Goal: Answer question/provide support

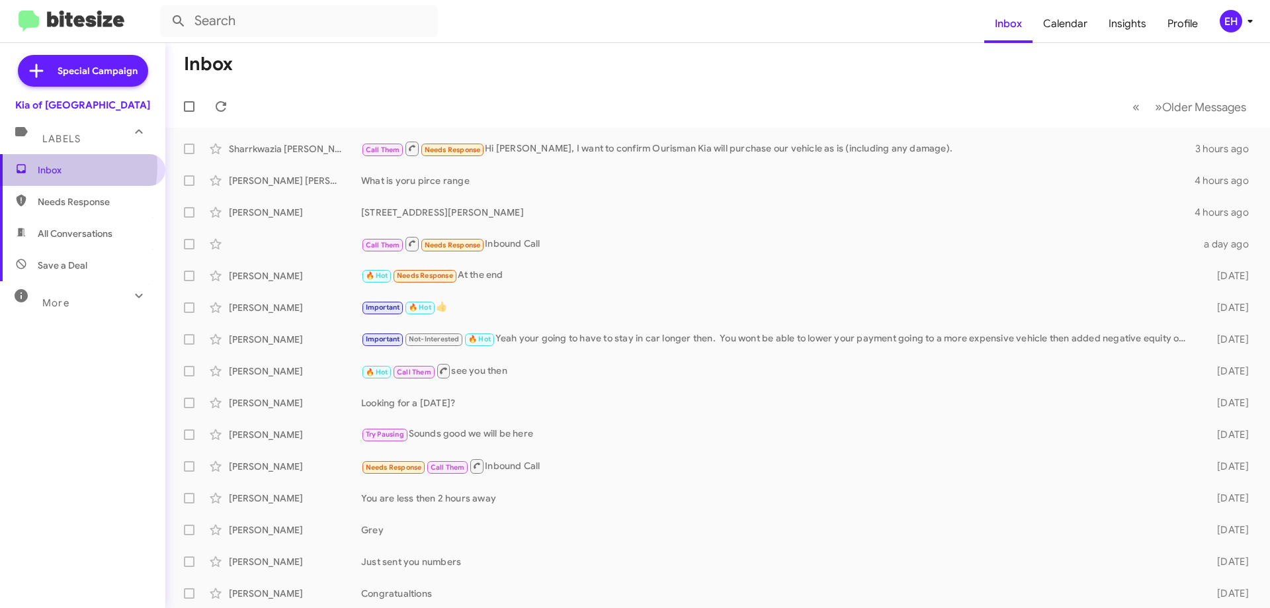
click at [46, 167] on span "Inbox" at bounding box center [94, 169] width 112 height 13
click at [63, 140] on span "Labels" at bounding box center [61, 139] width 38 height 12
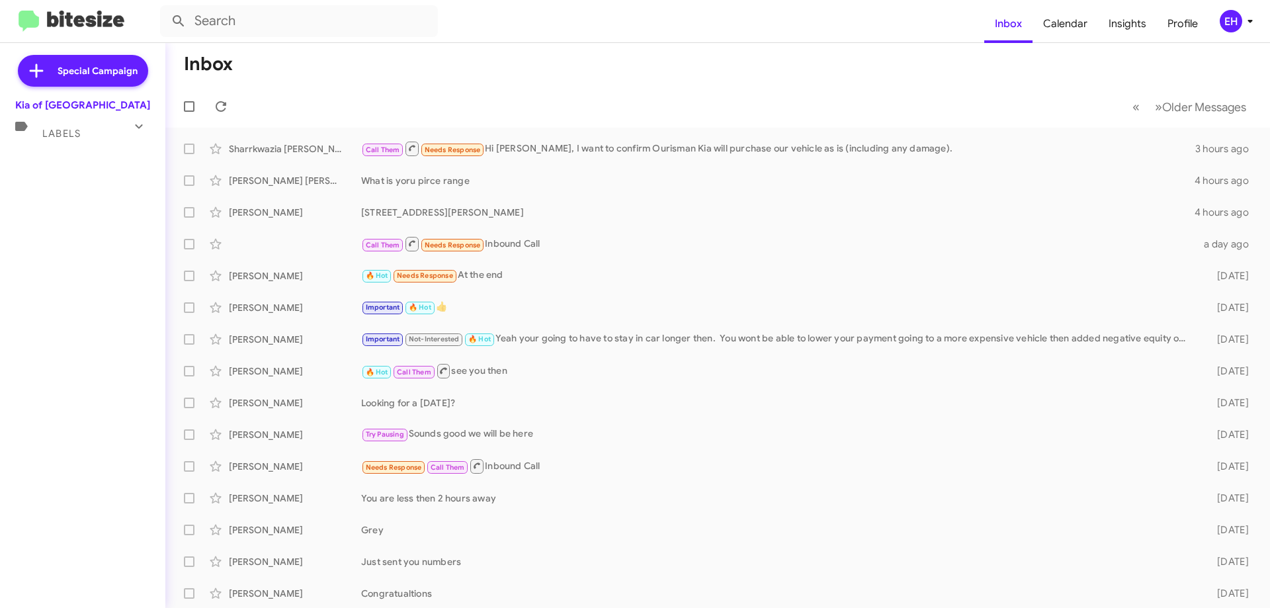
click at [86, 185] on div "Special Campaign Kia of Catonsville Labels Inbox Needs Response All Conversatio…" at bounding box center [82, 322] width 165 height 559
click at [70, 140] on mat-expansion-panel-header "Labels" at bounding box center [82, 128] width 165 height 32
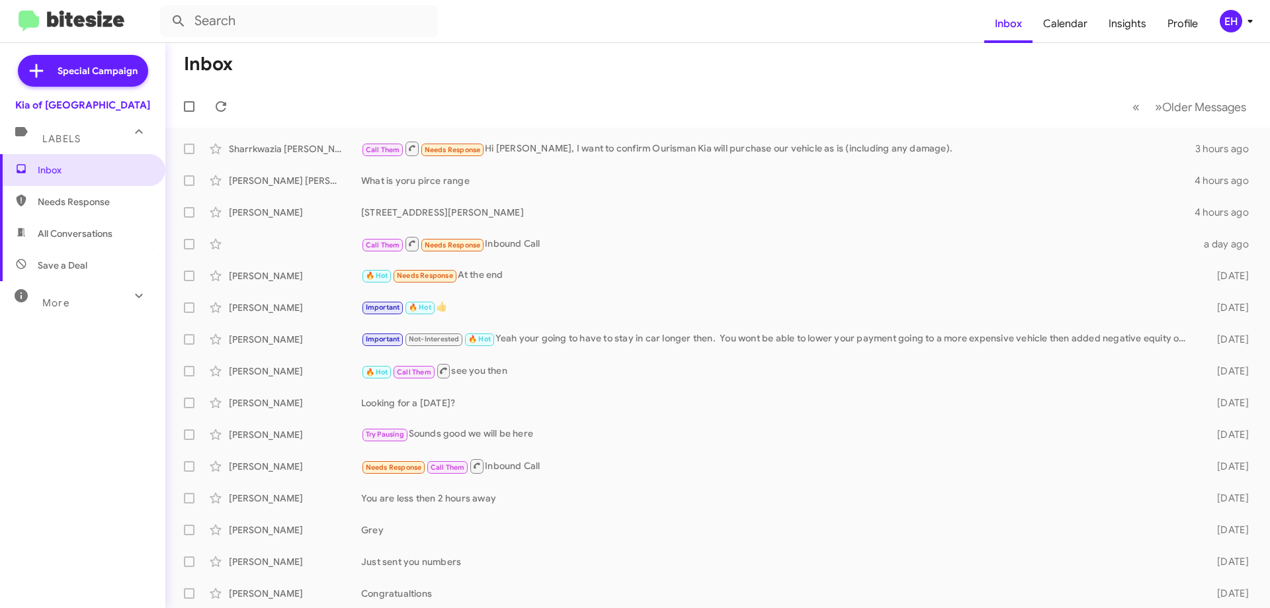
click at [72, 202] on span "Needs Response" at bounding box center [94, 201] width 112 height 13
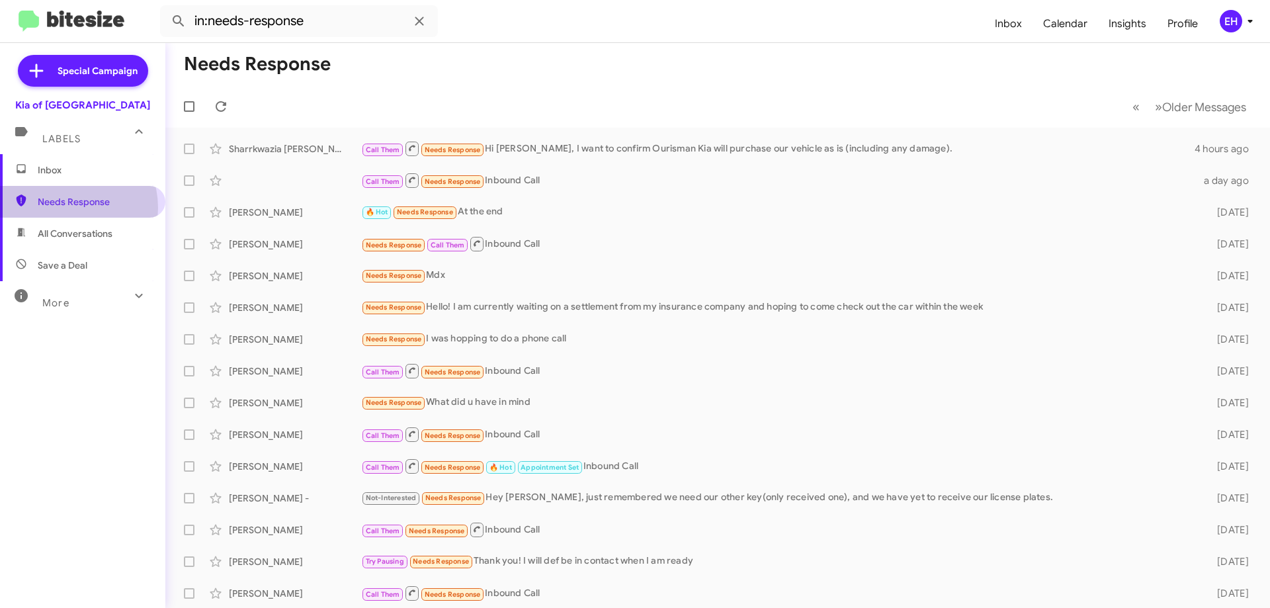
click at [65, 208] on span "Needs Response" at bounding box center [94, 201] width 112 height 13
drag, startPoint x: 69, startPoint y: 134, endPoint x: 69, endPoint y: 106, distance: 27.8
click at [69, 134] on span "Labels" at bounding box center [61, 139] width 38 height 12
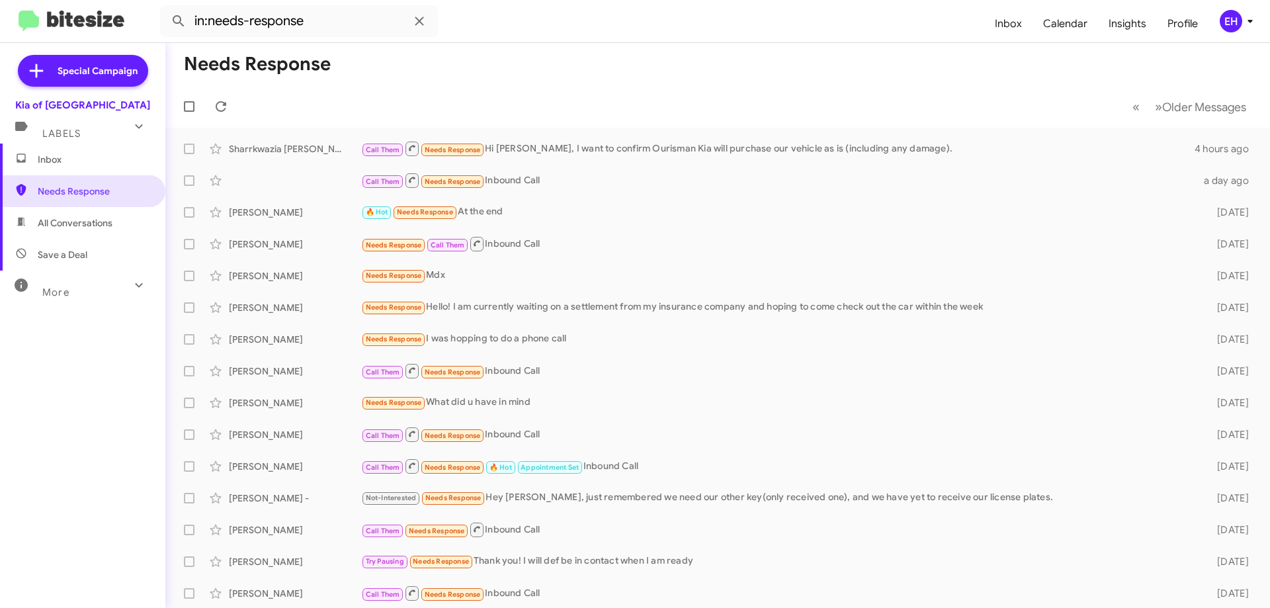
click at [69, 106] on div "Kia of [GEOGRAPHIC_DATA]" at bounding box center [82, 105] width 135 height 13
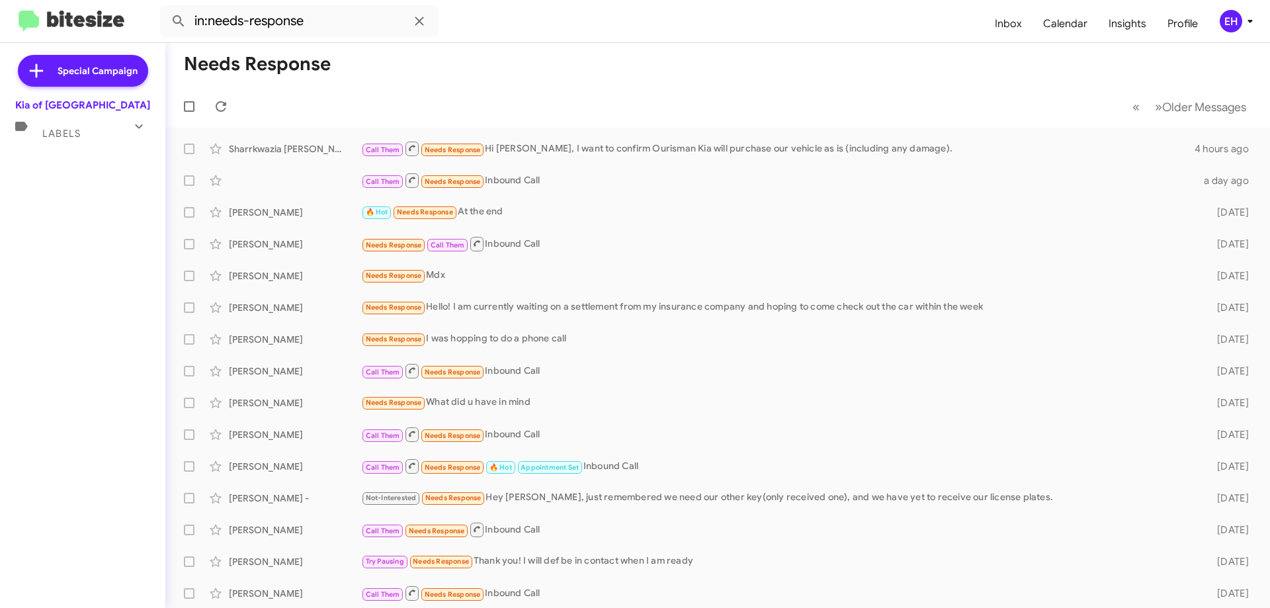
click at [48, 161] on div "Special Campaign Kia of Catonsville Labels Inbox Needs Response All Conversatio…" at bounding box center [82, 322] width 165 height 559
click at [54, 134] on span "Labels" at bounding box center [61, 134] width 38 height 12
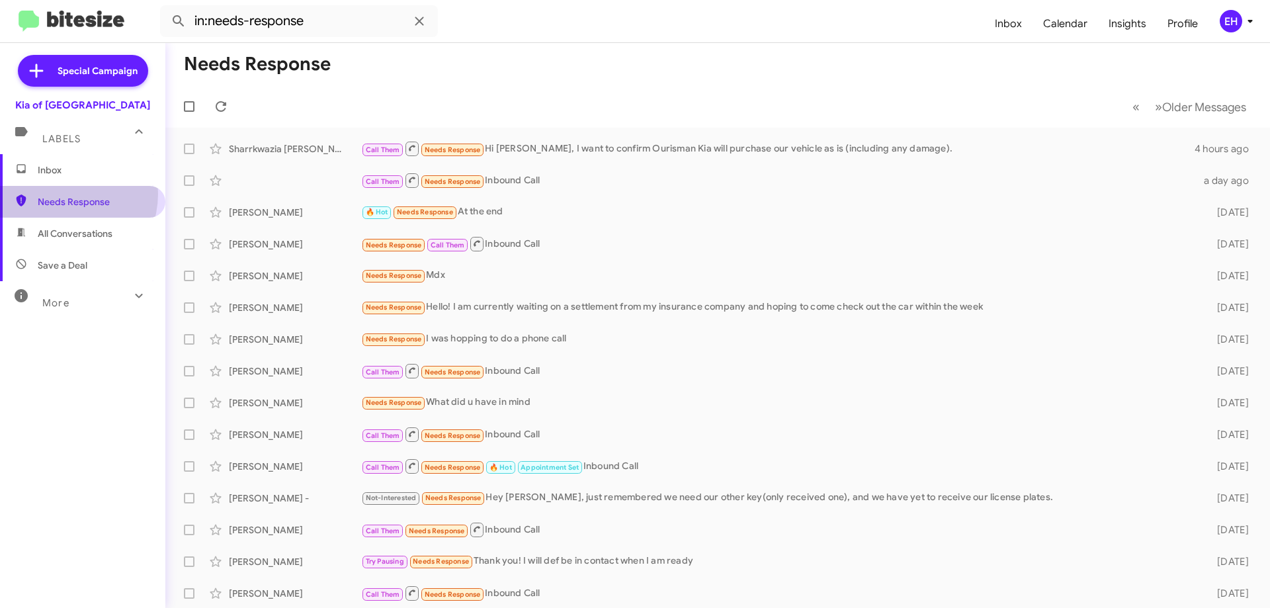
click at [61, 194] on span "Needs Response" at bounding box center [82, 202] width 165 height 32
click at [39, 235] on span "All Conversations" at bounding box center [75, 233] width 75 height 13
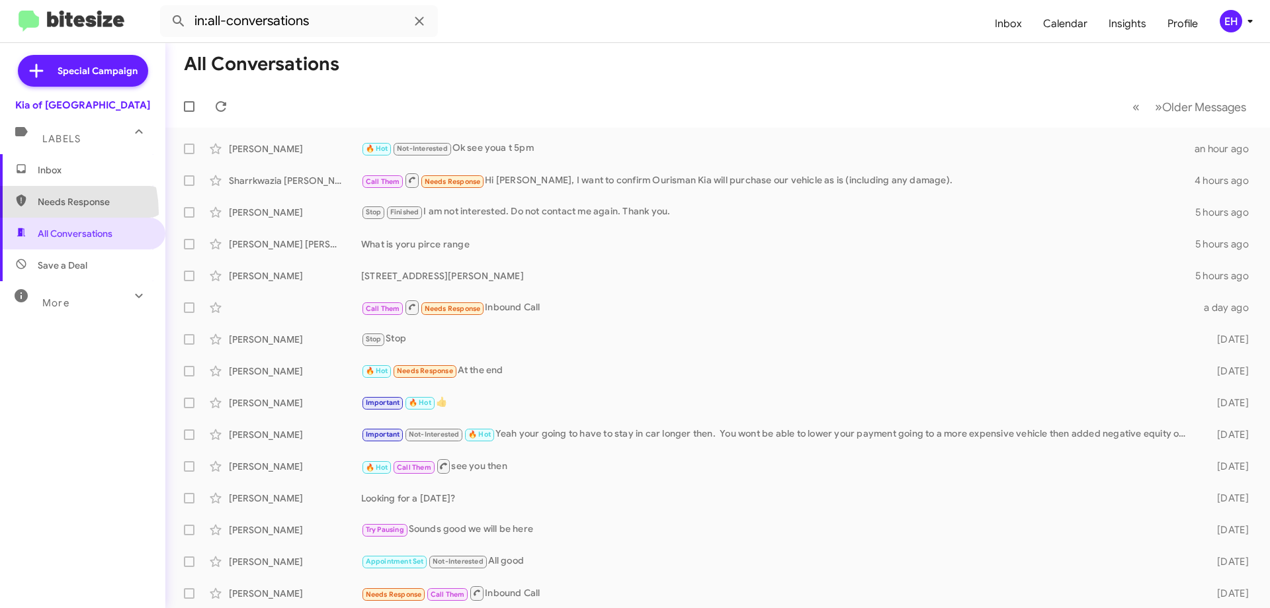
click at [42, 212] on span "Needs Response" at bounding box center [82, 202] width 165 height 32
type input "in:needs-response"
